Goal: Use online tool/utility: Use online tool/utility

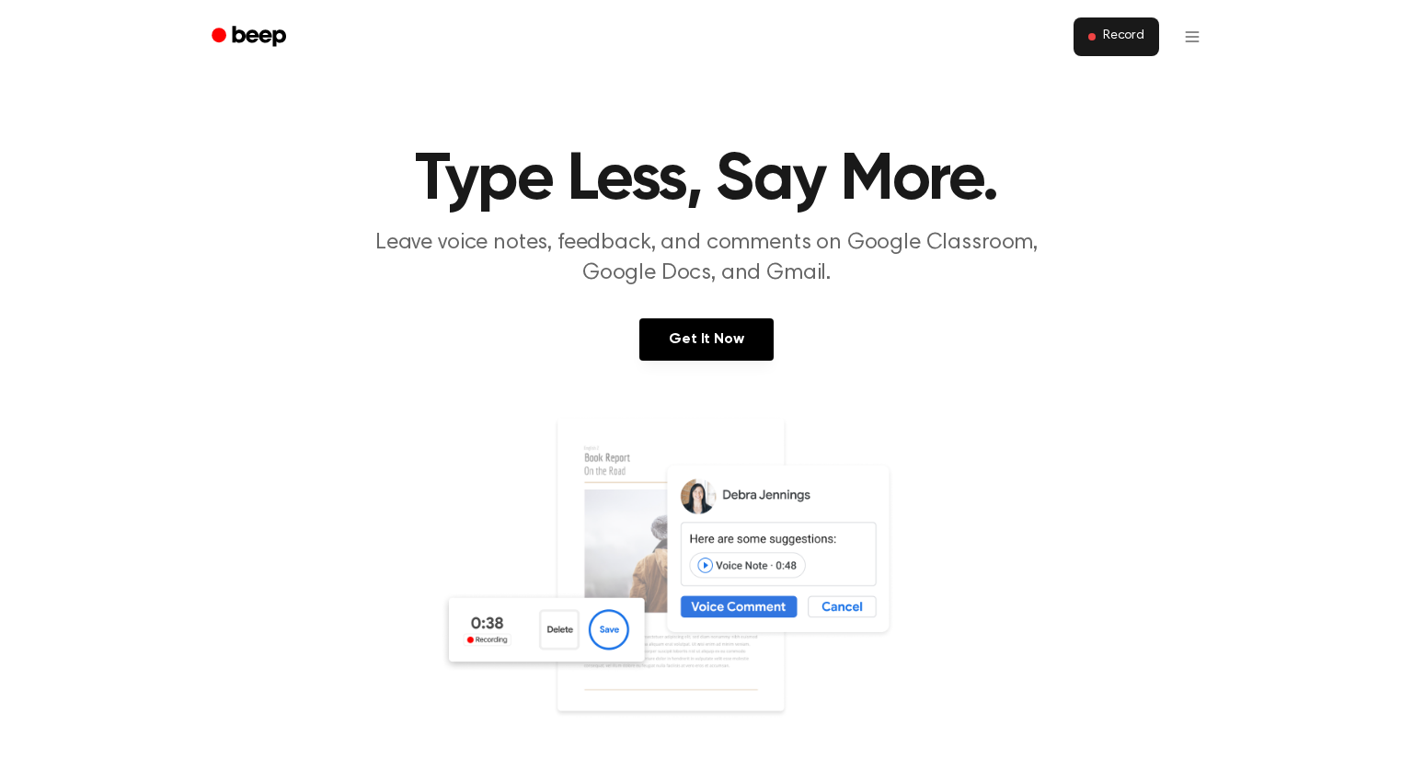
click at [1126, 40] on span "Record" at bounding box center [1123, 37] width 41 height 17
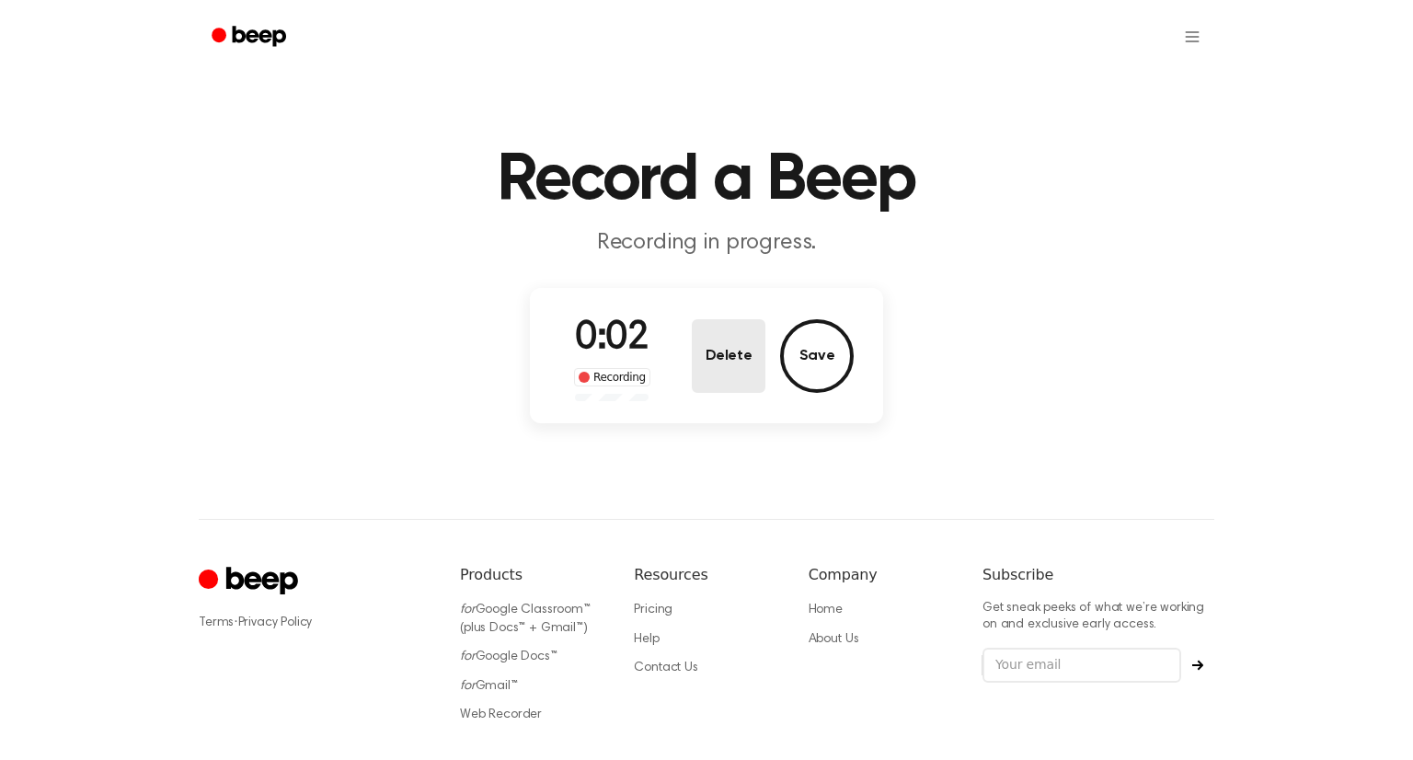
click at [751, 358] on button "Delete" at bounding box center [729, 356] width 74 height 74
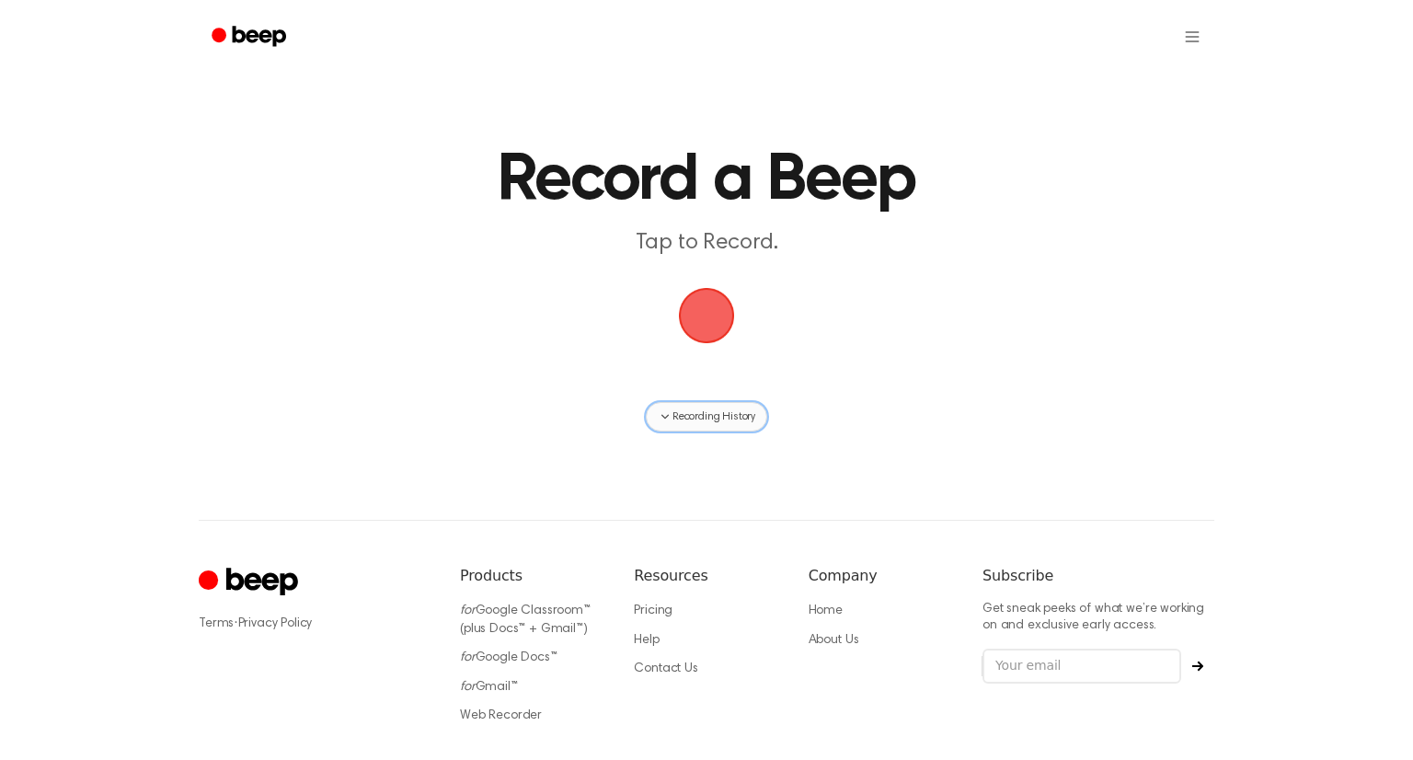
click at [696, 412] on span "Recording History" at bounding box center [714, 416] width 83 height 17
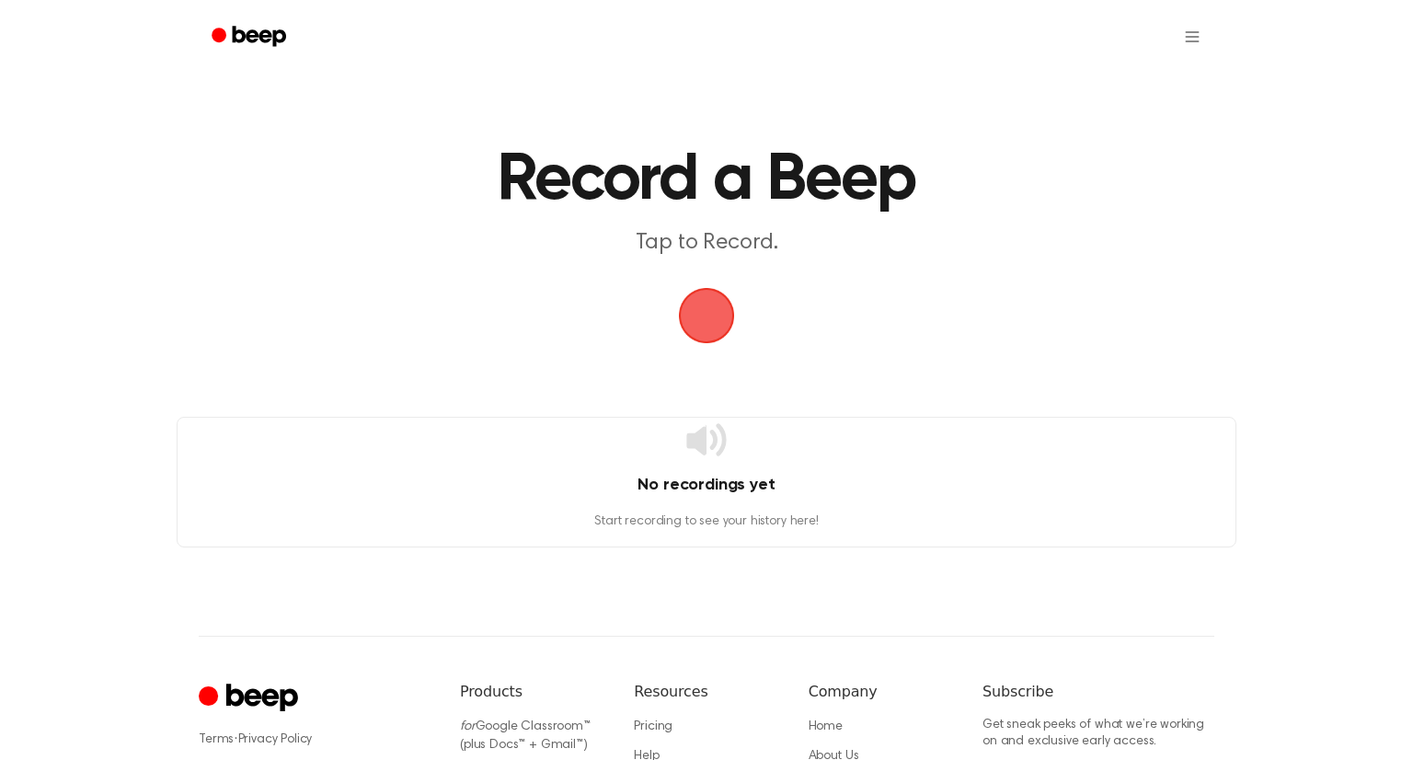
click at [772, 362] on main "Record a Beep Tap to Record. No recordings yet Start recording to see your hist…" at bounding box center [706, 273] width 1413 height 547
click at [706, 333] on span "button" at bounding box center [707, 316] width 52 height 52
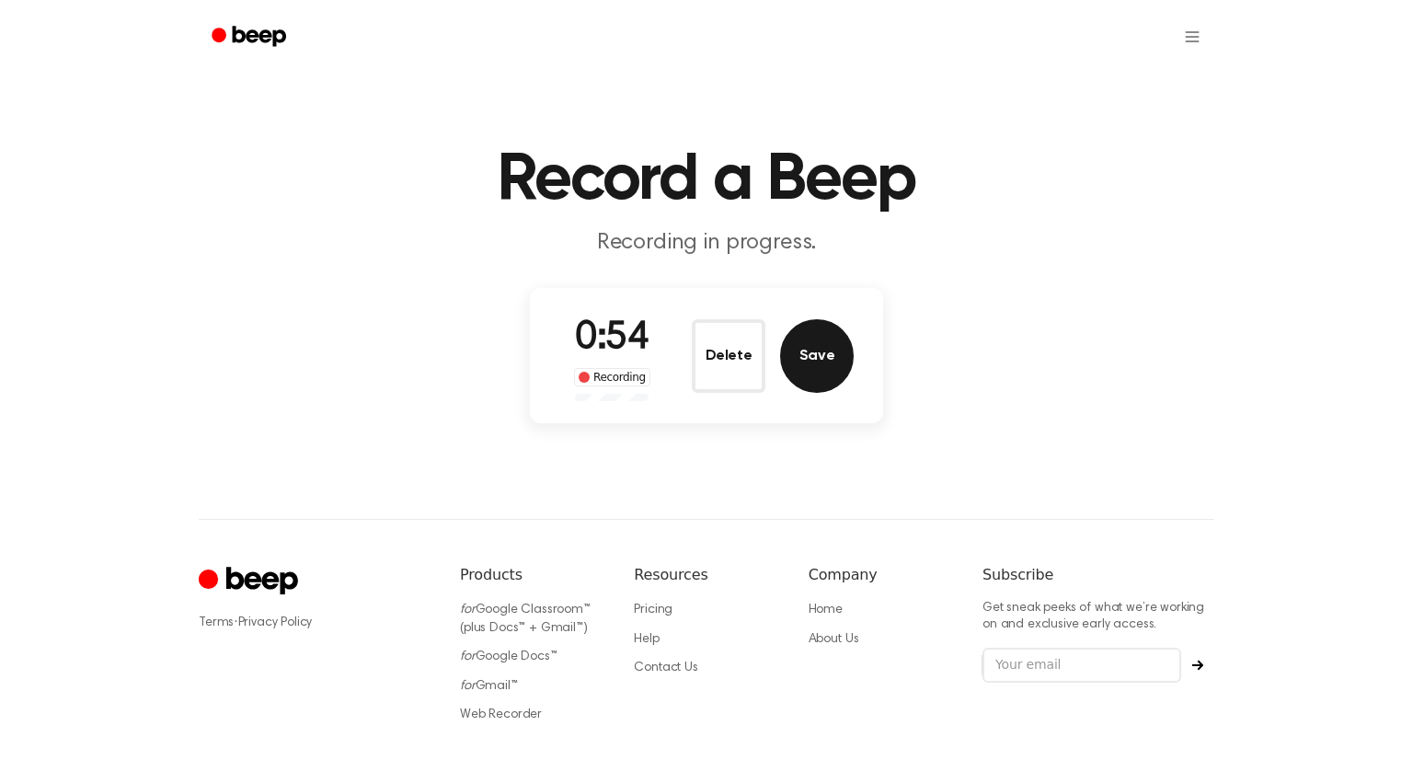
click at [803, 353] on button "Save" at bounding box center [817, 356] width 74 height 74
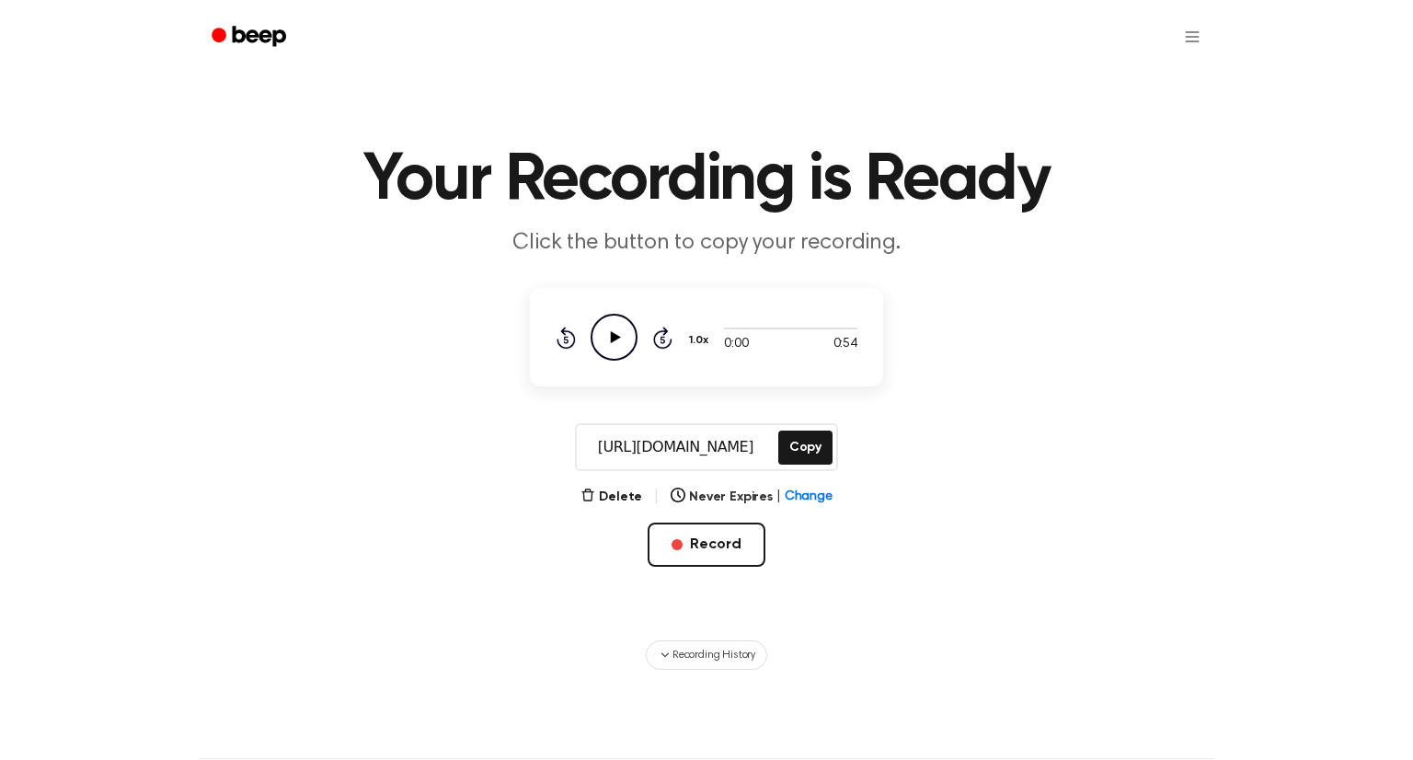
click at [619, 332] on icon "Play Audio" at bounding box center [614, 337] width 47 height 47
click at [808, 440] on button "Copy" at bounding box center [805, 448] width 54 height 34
